Goal: Task Accomplishment & Management: Use online tool/utility

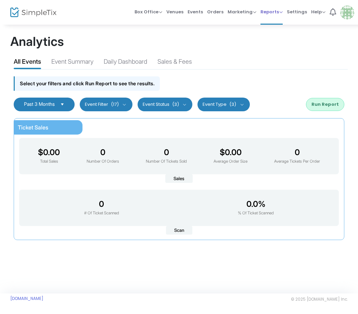
click at [271, 17] on span "Reports Analytics Sales Reports Download" at bounding box center [271, 11] width 22 height 17
click at [269, 11] on span "Reports" at bounding box center [271, 12] width 22 height 7
click at [276, 37] on li "Sales Reports" at bounding box center [282, 36] width 44 height 13
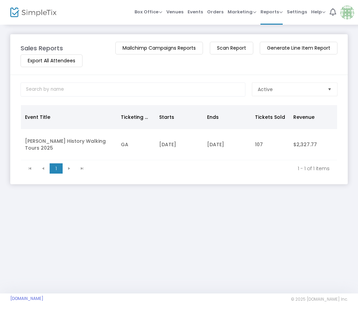
click at [290, 46] on m-button "Generate Line Item Report" at bounding box center [299, 48] width 78 height 13
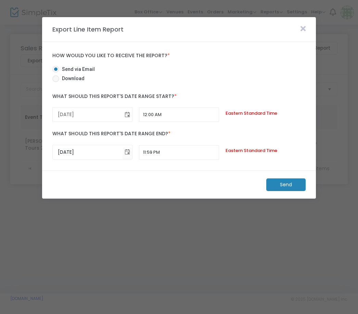
click at [127, 114] on span "Toggle calendar" at bounding box center [126, 114] width 11 height 11
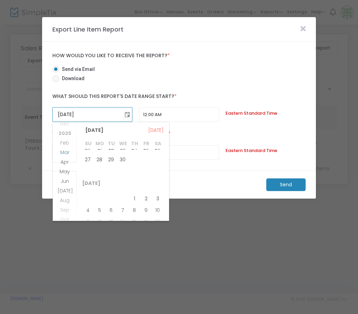
click at [64, 151] on span "Mar" at bounding box center [64, 152] width 9 height 7
